Goal: Find specific fact: Find specific fact

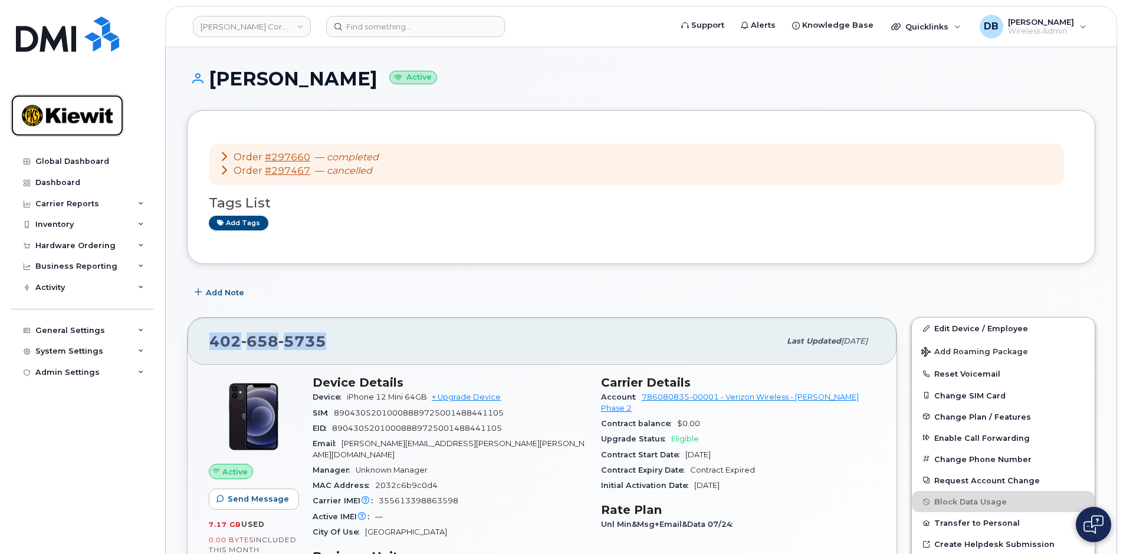
click at [75, 116] on img at bounding box center [67, 115] width 91 height 34
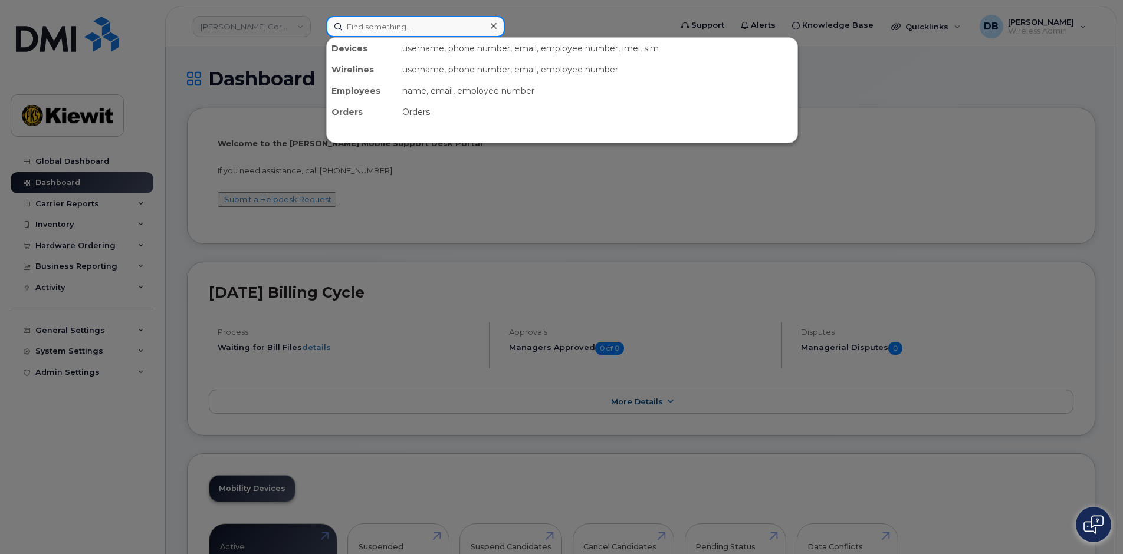
click at [380, 33] on input at bounding box center [415, 26] width 179 height 21
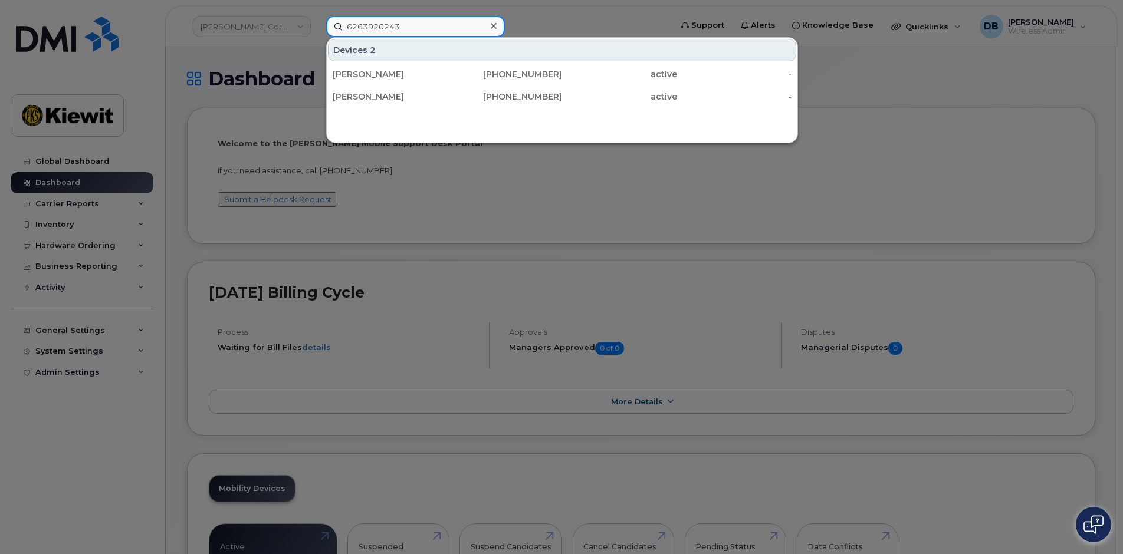
type input "6263920243"
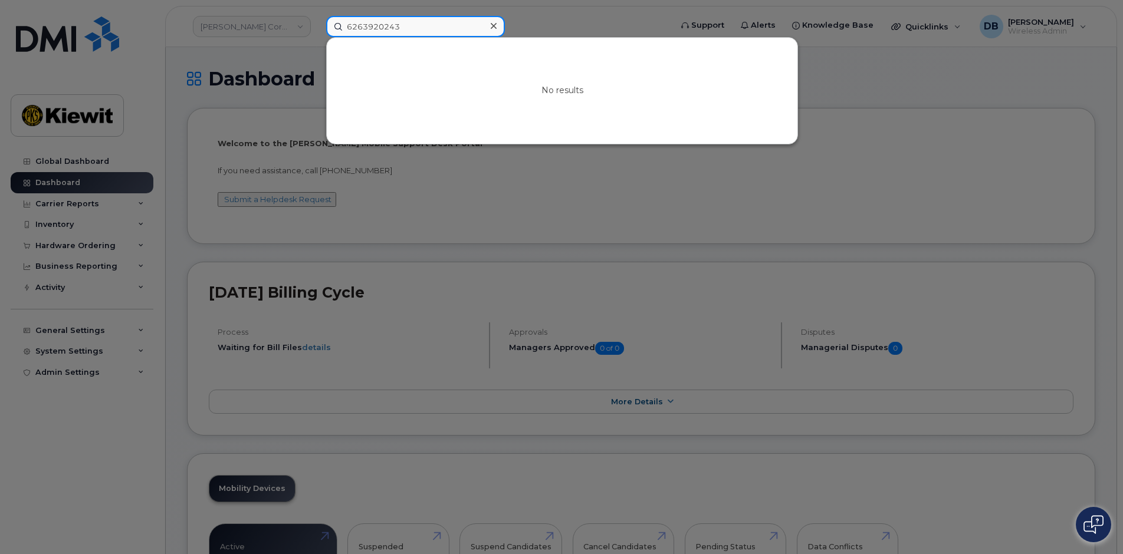
drag, startPoint x: 407, startPoint y: 24, endPoint x: 293, endPoint y: 21, distance: 114.4
click at [317, 21] on div "6263920243 No results" at bounding box center [495, 26] width 356 height 21
